Goal: Task Accomplishment & Management: Manage account settings

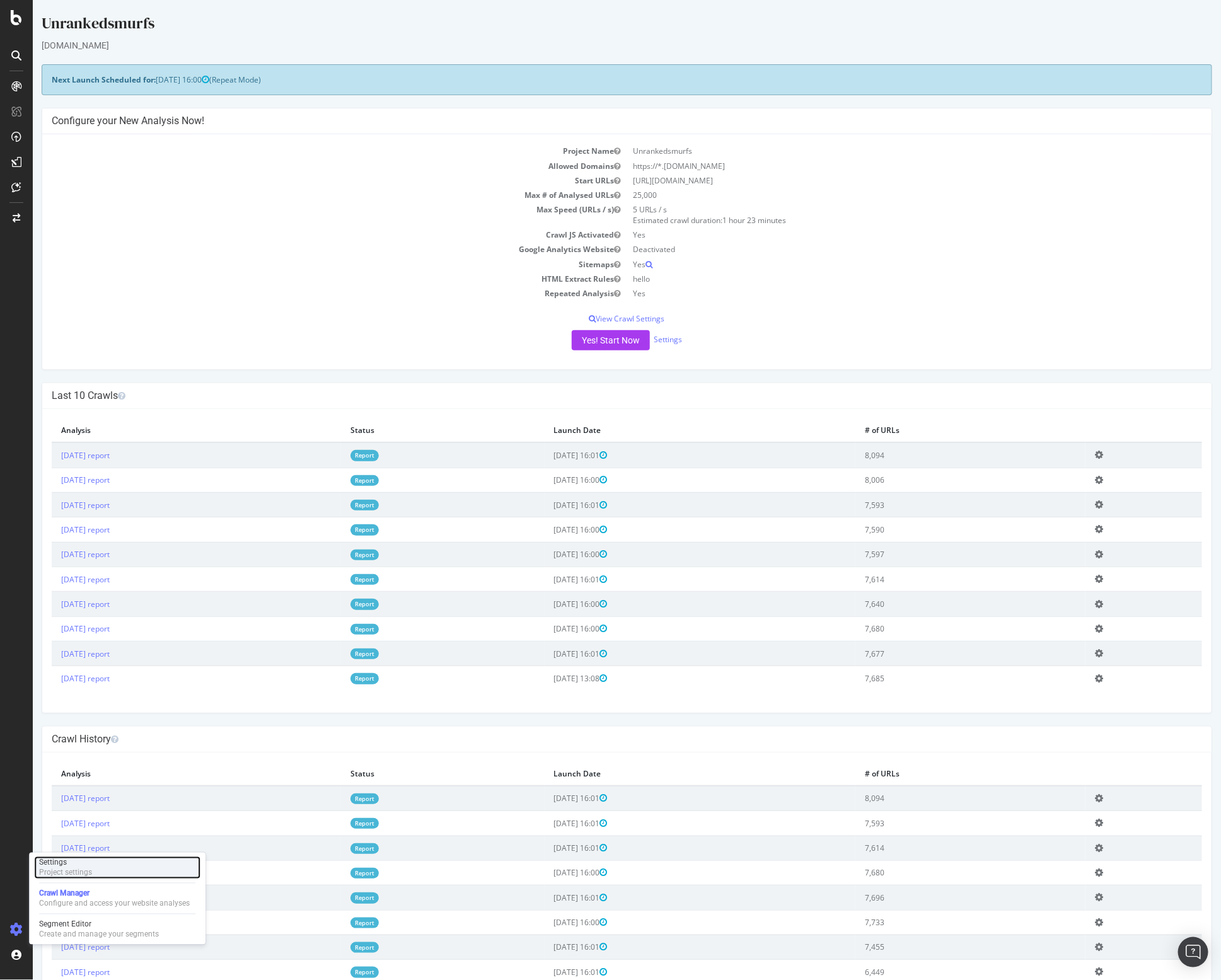
click at [56, 866] on div "Settings" at bounding box center [65, 863] width 53 height 10
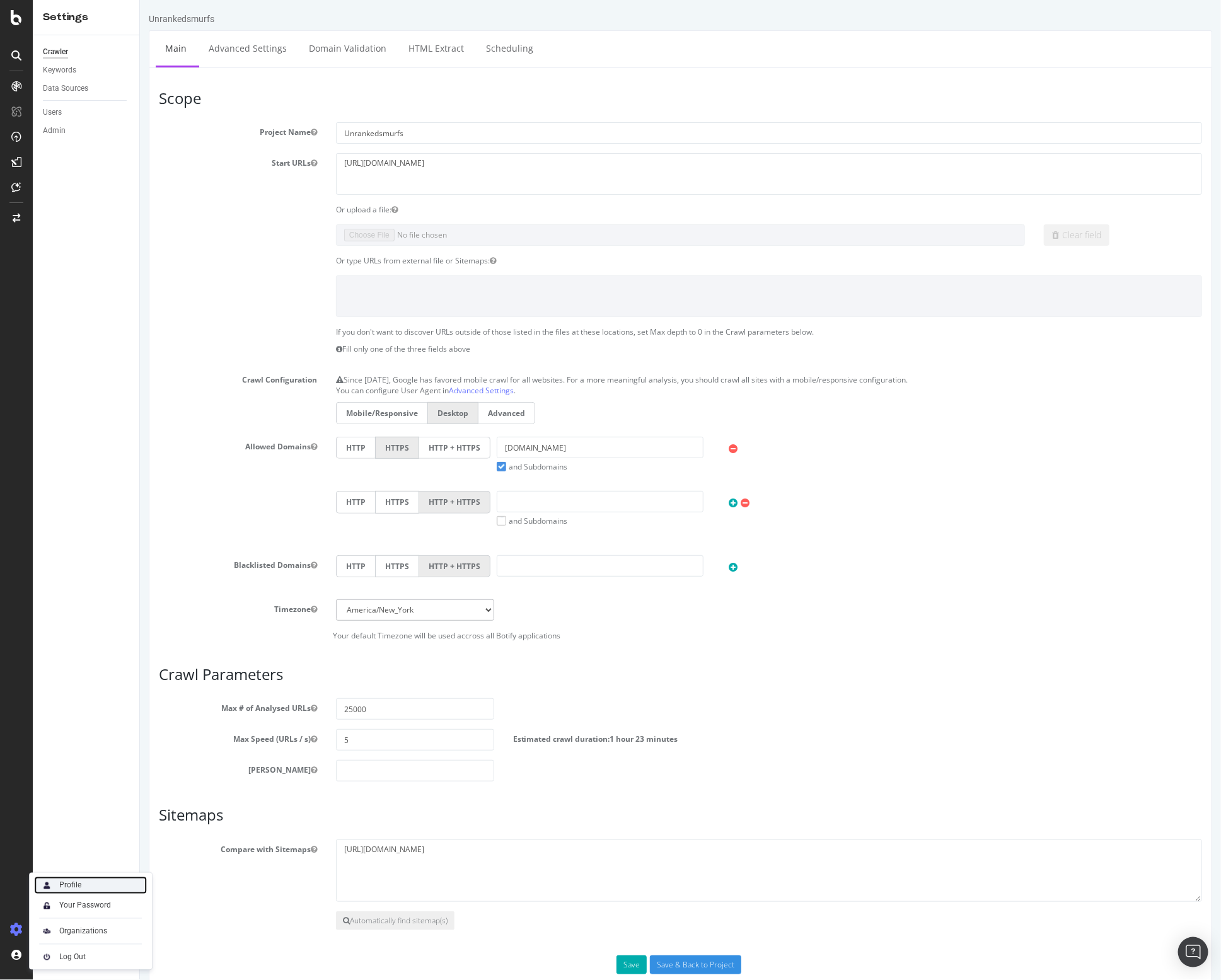
click at [70, 883] on div "Profile" at bounding box center [70, 885] width 22 height 10
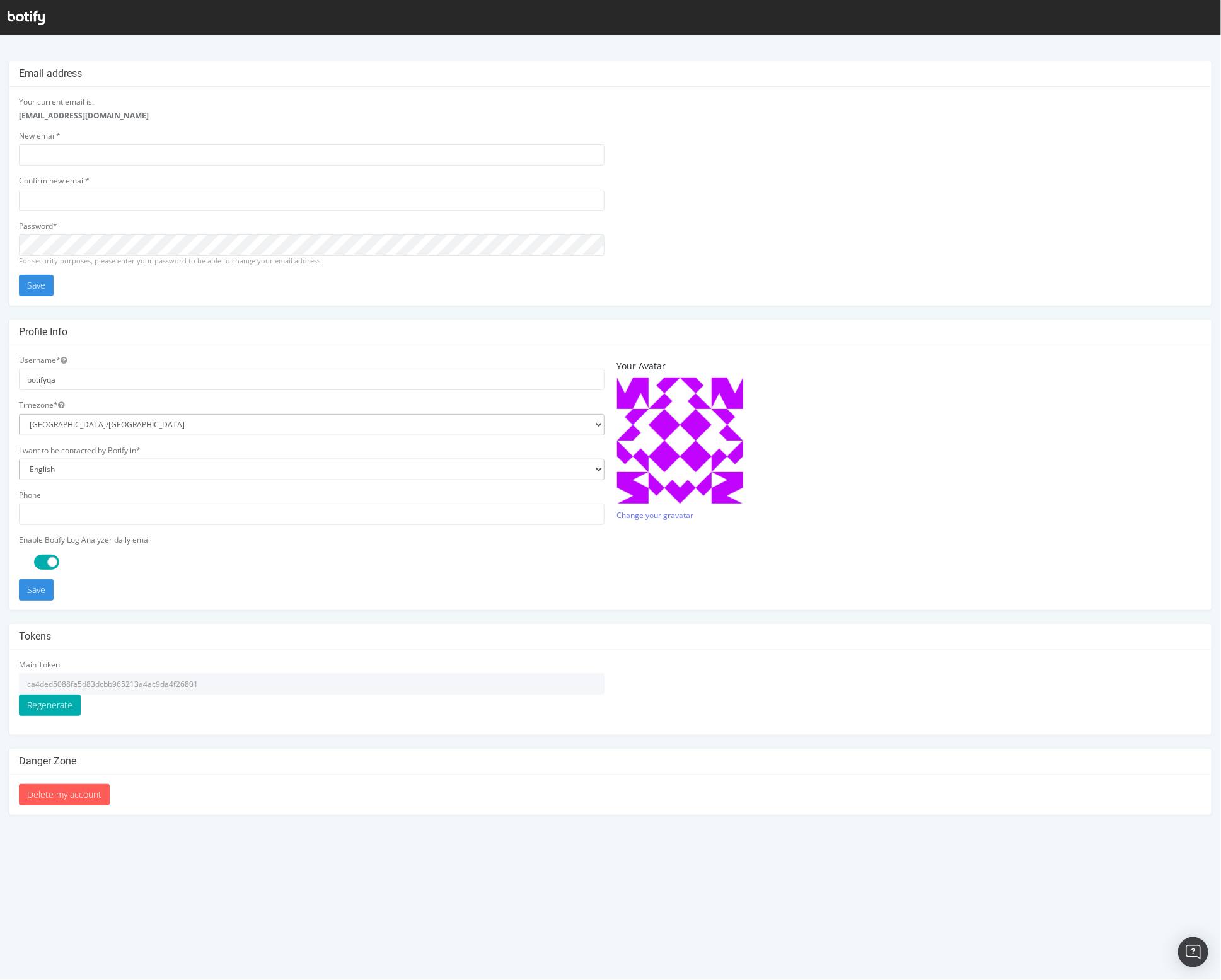
click at [96, 687] on input "ca4ded5088fa5d83dcbb965213a4ac9da4f26801" at bounding box center [312, 683] width 586 height 22
